Goal: Information Seeking & Learning: Learn about a topic

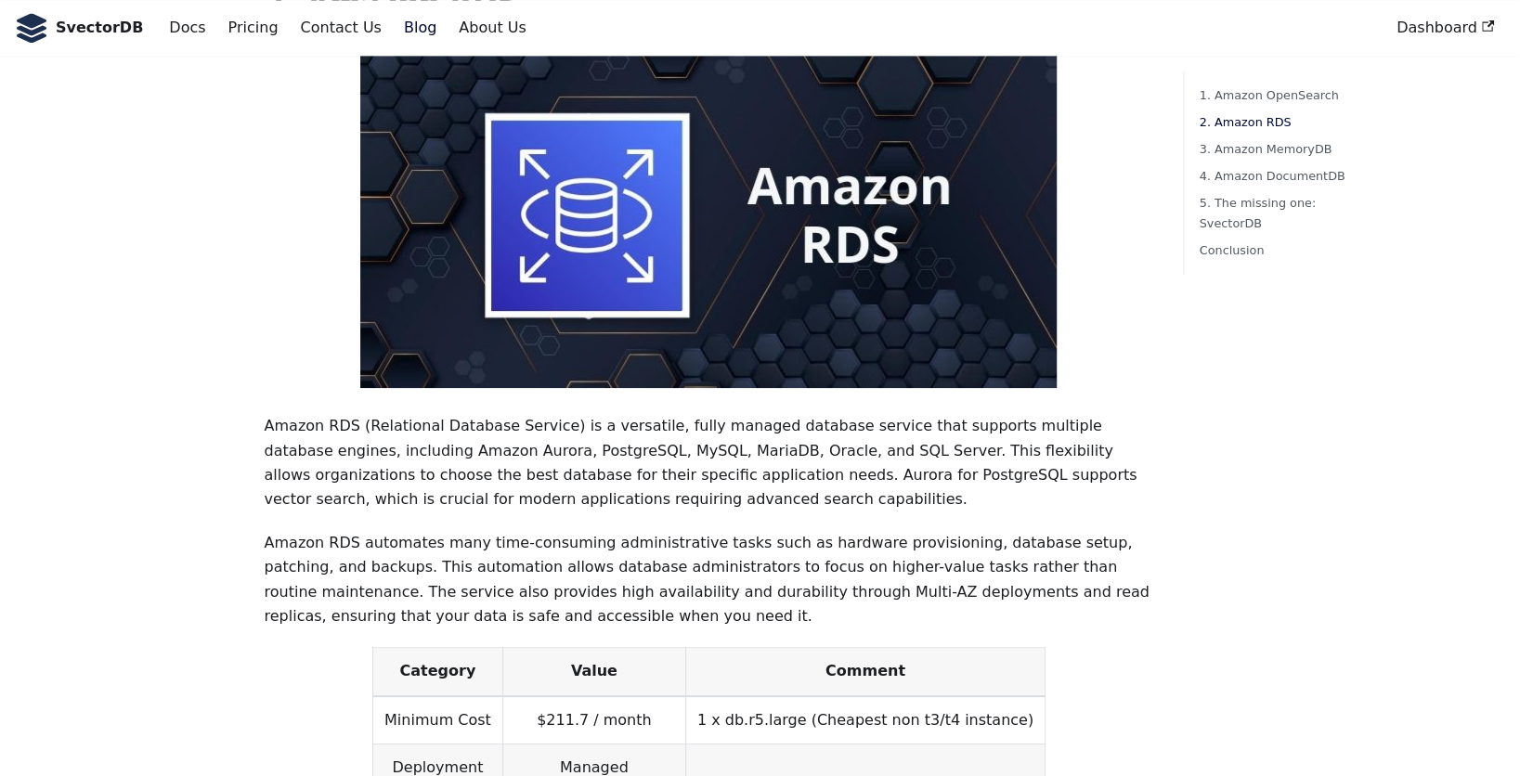
scroll to position [1578, 0]
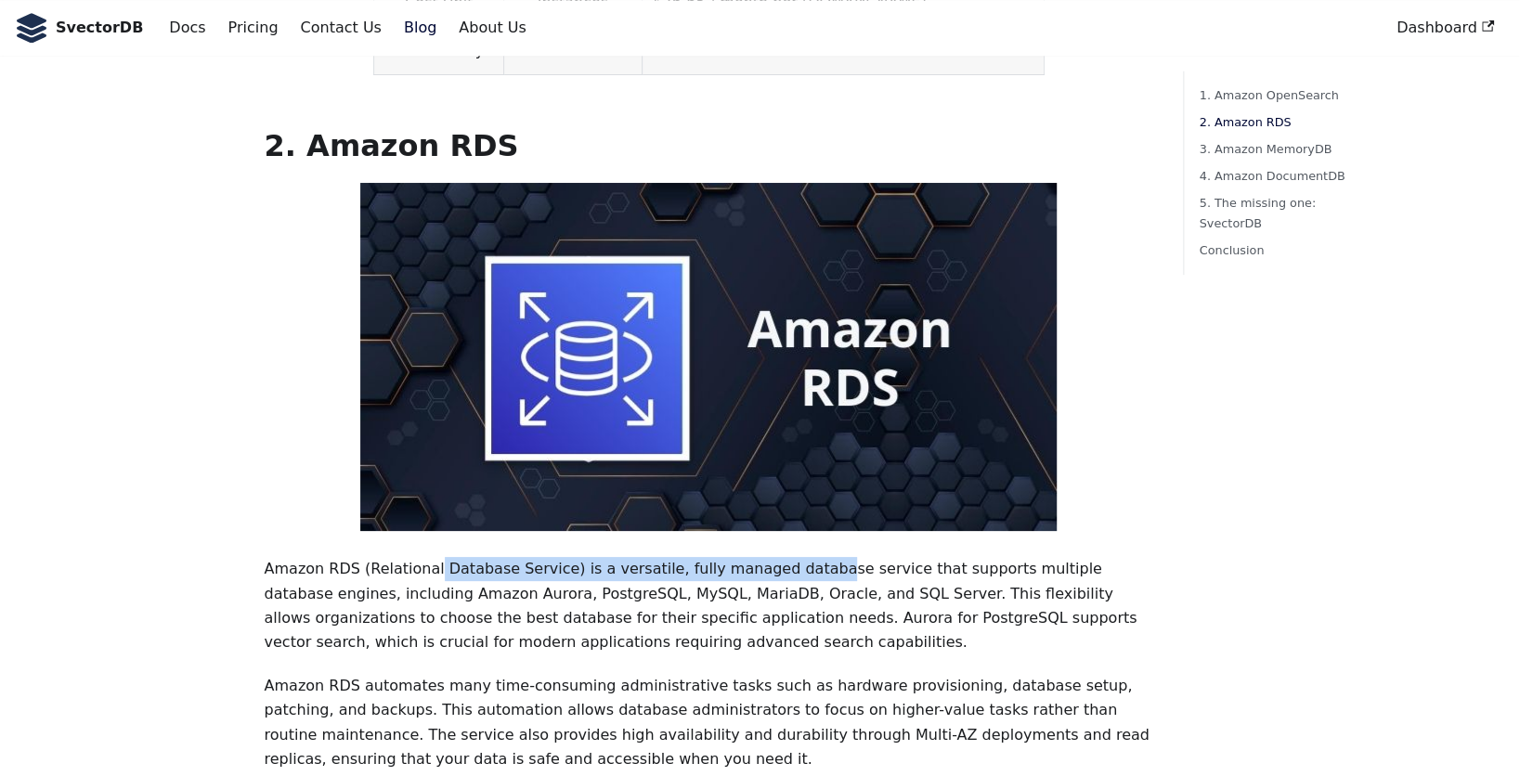
drag, startPoint x: 460, startPoint y: 511, endPoint x: 779, endPoint y: 499, distance: 319.5
drag, startPoint x: 779, startPoint y: 499, endPoint x: 870, endPoint y: 546, distance: 102.1
click at [870, 557] on p "Amazon RDS (Relational Database Service) is a versatile, fully managed database…" at bounding box center [708, 606] width 889 height 98
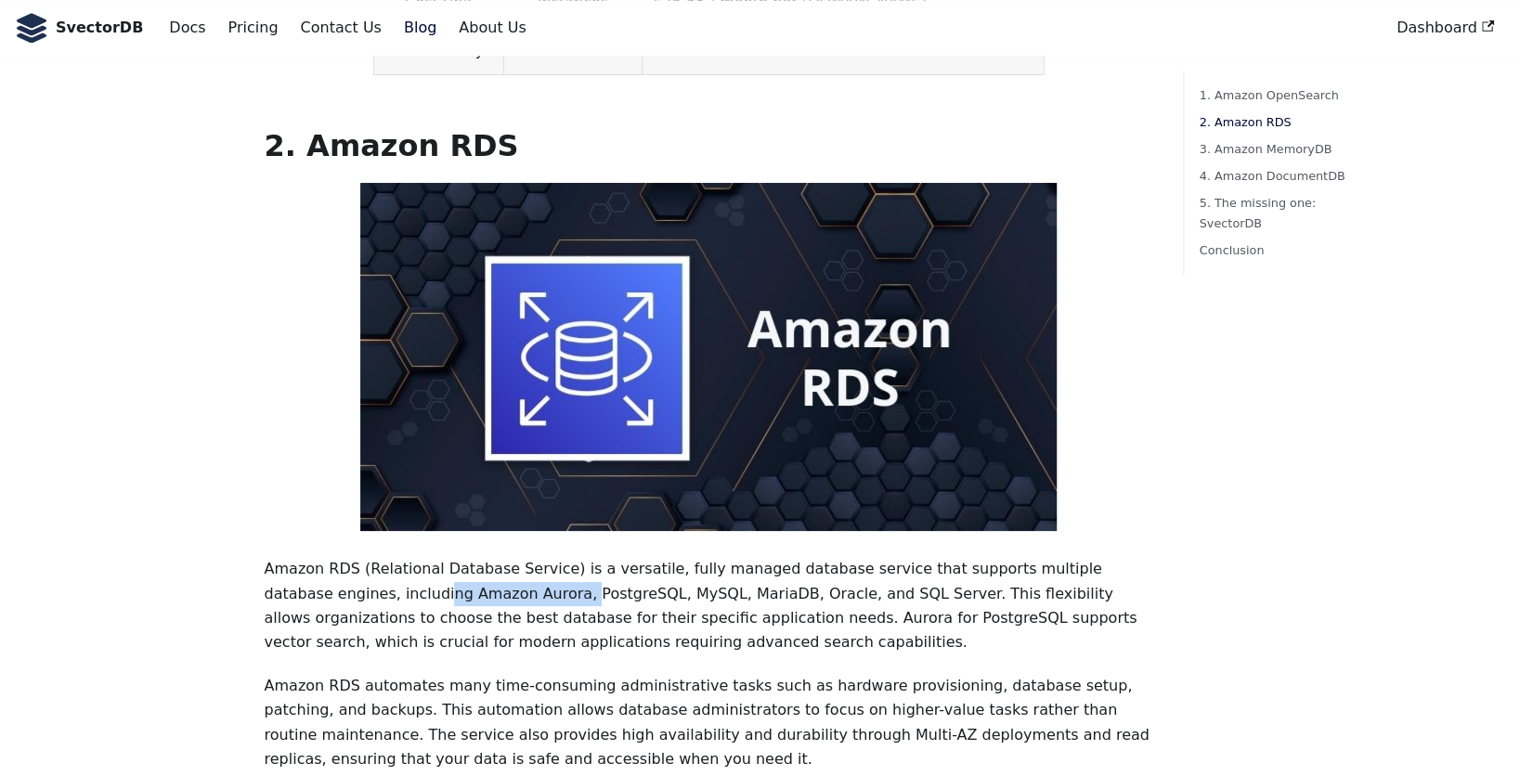
drag, startPoint x: 335, startPoint y: 541, endPoint x: 445, endPoint y: 540, distance: 109.5
click at [443, 557] on p "Amazon RDS (Relational Database Service) is a versatile, fully managed database…" at bounding box center [708, 606] width 889 height 98
drag, startPoint x: 445, startPoint y: 540, endPoint x: 674, endPoint y: 579, distance: 232.6
click at [674, 579] on p "Amazon RDS (Relational Database Service) is a versatile, fully managed database…" at bounding box center [708, 606] width 889 height 98
drag, startPoint x: 736, startPoint y: 574, endPoint x: 859, endPoint y: 558, distance: 123.5
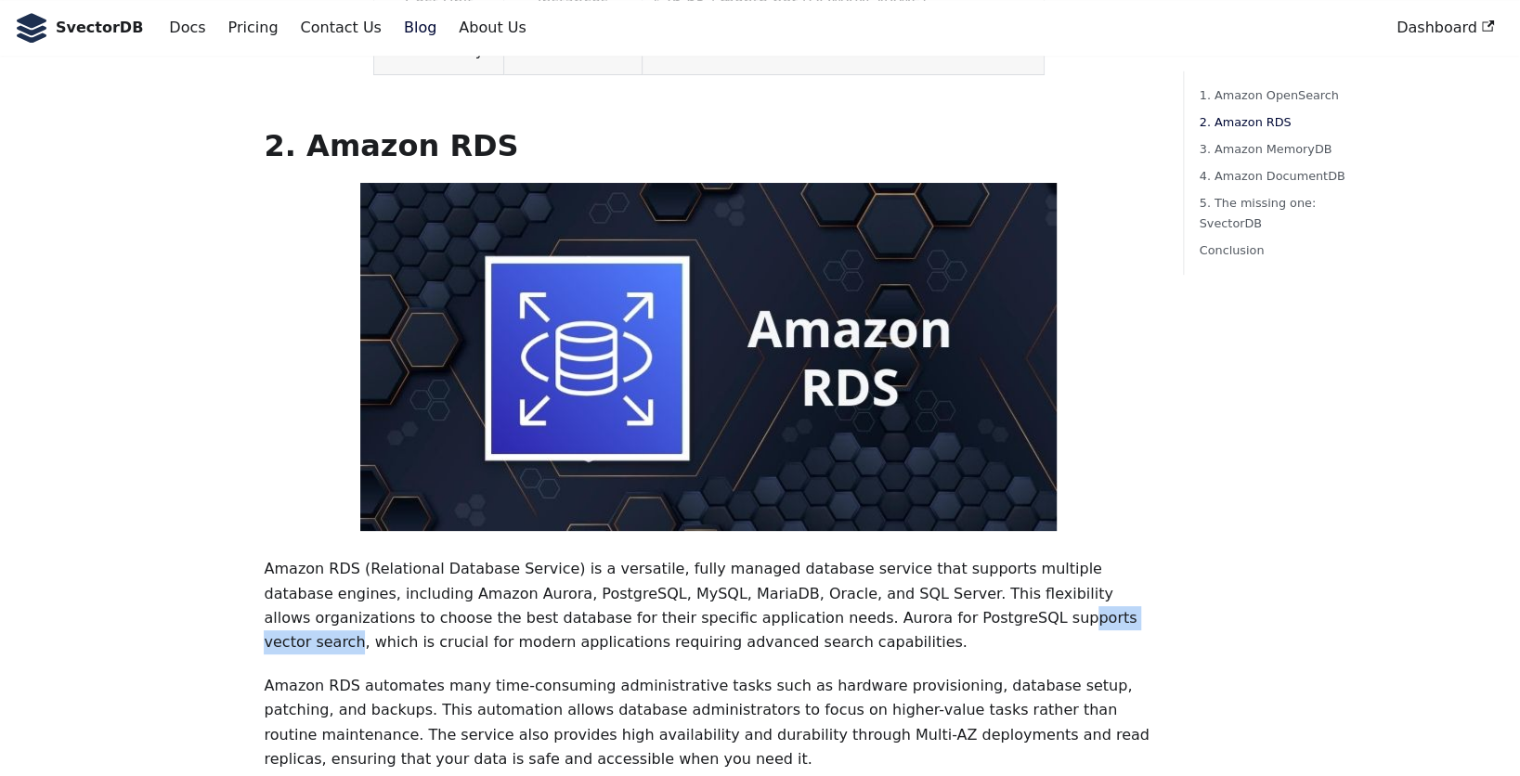
click at [859, 558] on p "Amazon RDS (Relational Database Service) is a versatile, fully managed database…" at bounding box center [708, 606] width 889 height 98
drag, startPoint x: 859, startPoint y: 558, endPoint x: 576, endPoint y: 572, distance: 282.5
click at [581, 572] on p "Amazon RDS (Relational Database Service) is a versatile, fully managed database…" at bounding box center [708, 606] width 889 height 98
drag, startPoint x: 532, startPoint y: 564, endPoint x: 860, endPoint y: 564, distance: 327.7
click at [860, 564] on p "Amazon RDS (Relational Database Service) is a versatile, fully managed database…" at bounding box center [708, 606] width 889 height 98
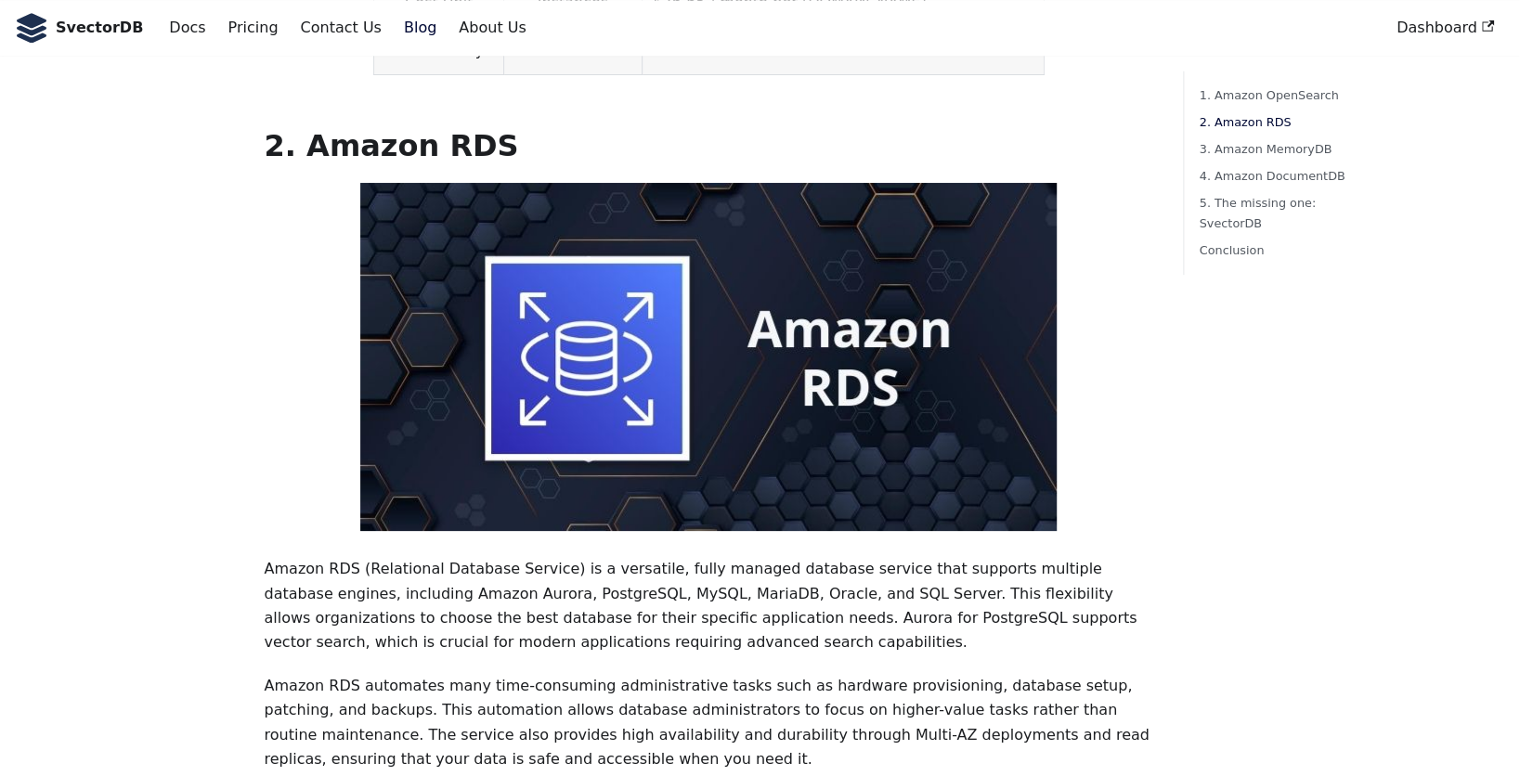
click at [1057, 562] on p "Amazon RDS (Relational Database Service) is a versatile, fully managed database…" at bounding box center [708, 606] width 889 height 98
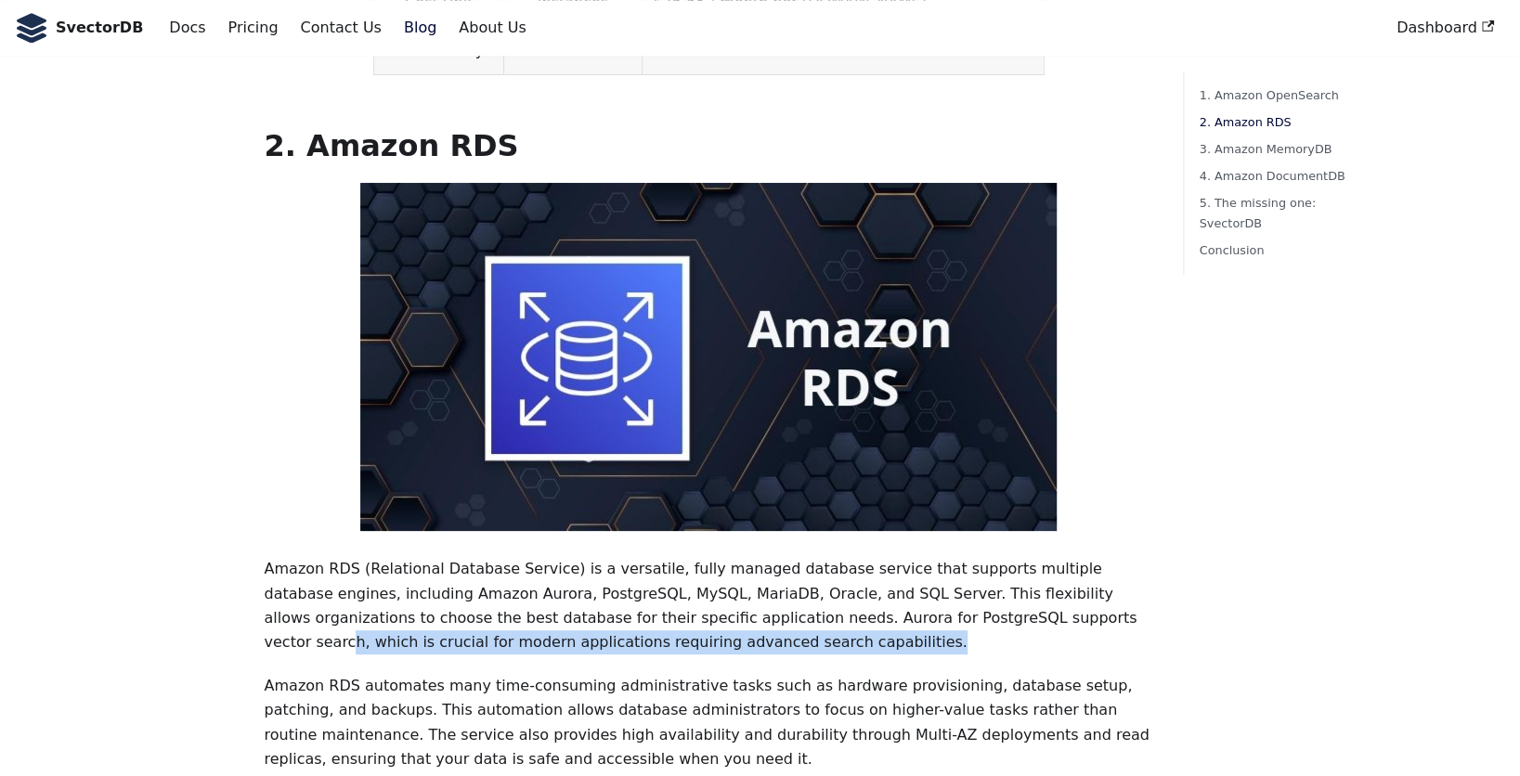
drag, startPoint x: 601, startPoint y: 589, endPoint x: 847, endPoint y: 556, distance: 248.1
click at [847, 557] on p "Amazon RDS (Relational Database Service) is a versatile, fully managed database…" at bounding box center [708, 606] width 889 height 98
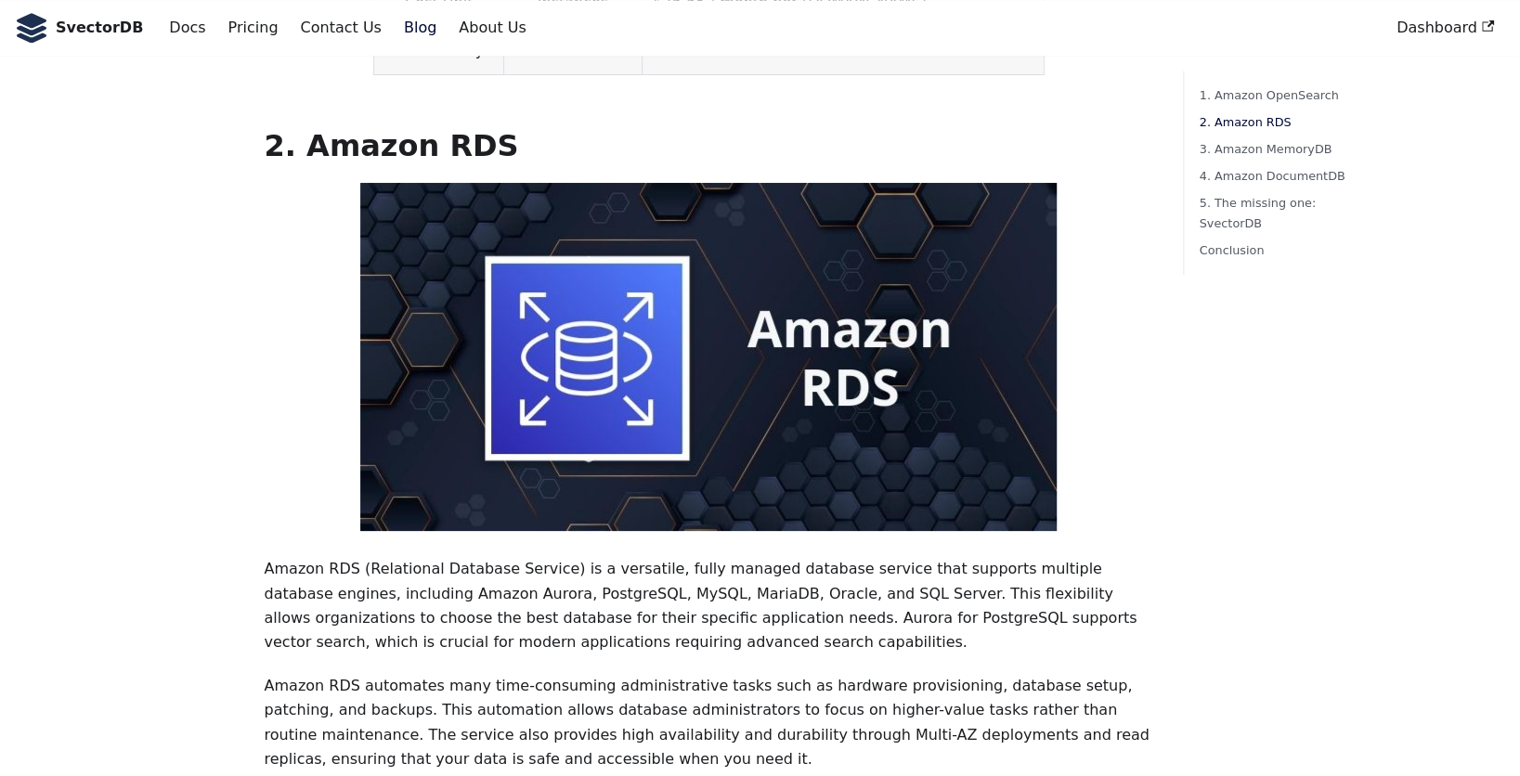
drag, startPoint x: 847, startPoint y: 556, endPoint x: 1228, endPoint y: 579, distance: 382.2
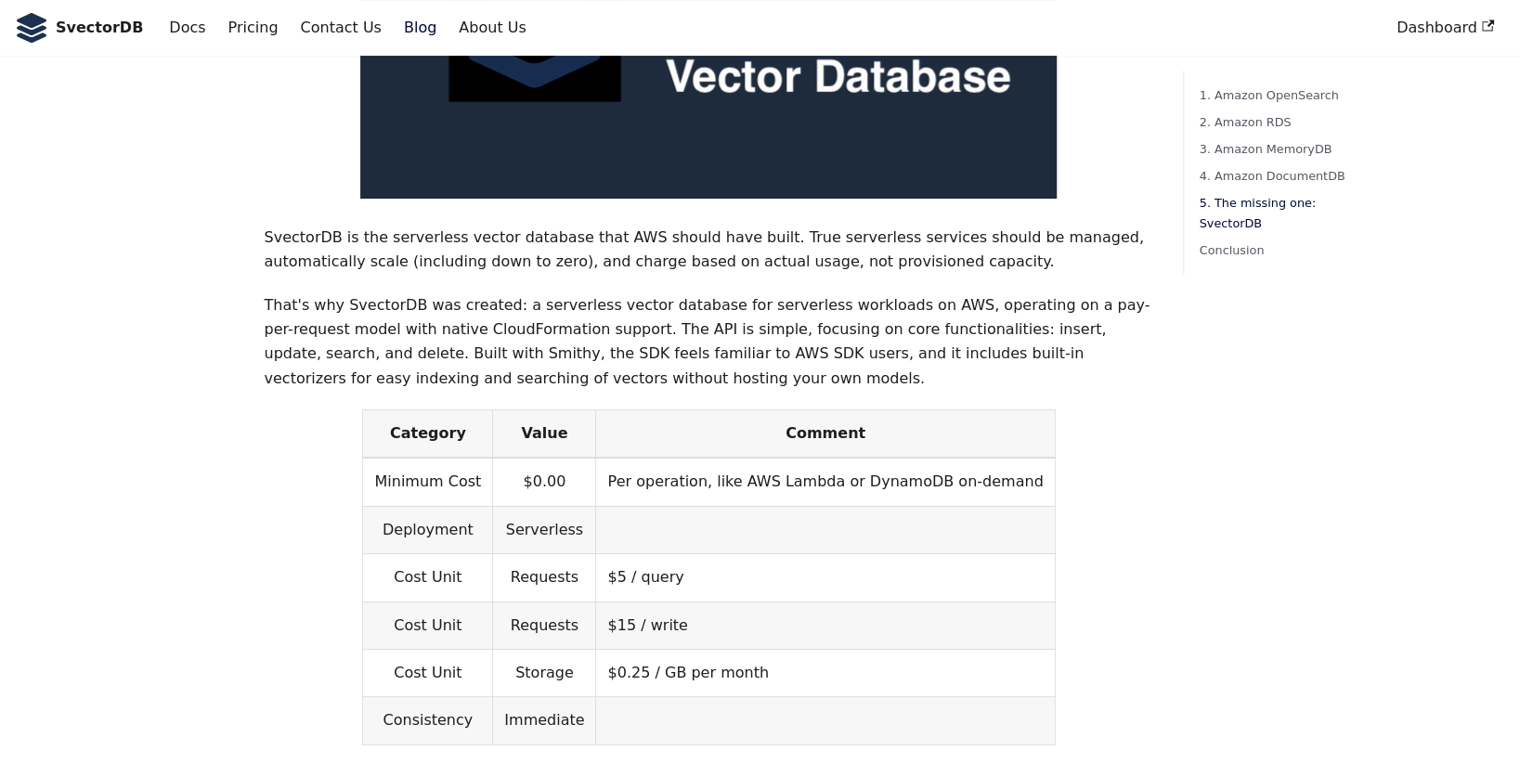
scroll to position [4911, 0]
